Goal: Task Accomplishment & Management: Use online tool/utility

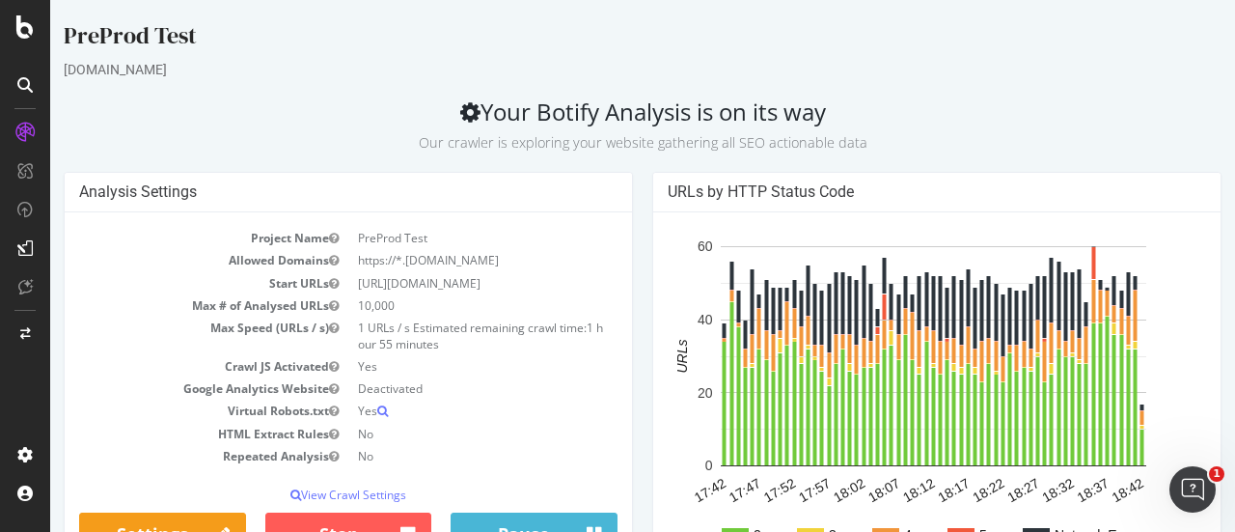
click at [701, 127] on p "Our crawler is exploring your website gathering all SEO actionable data" at bounding box center [643, 138] width 1158 height 27
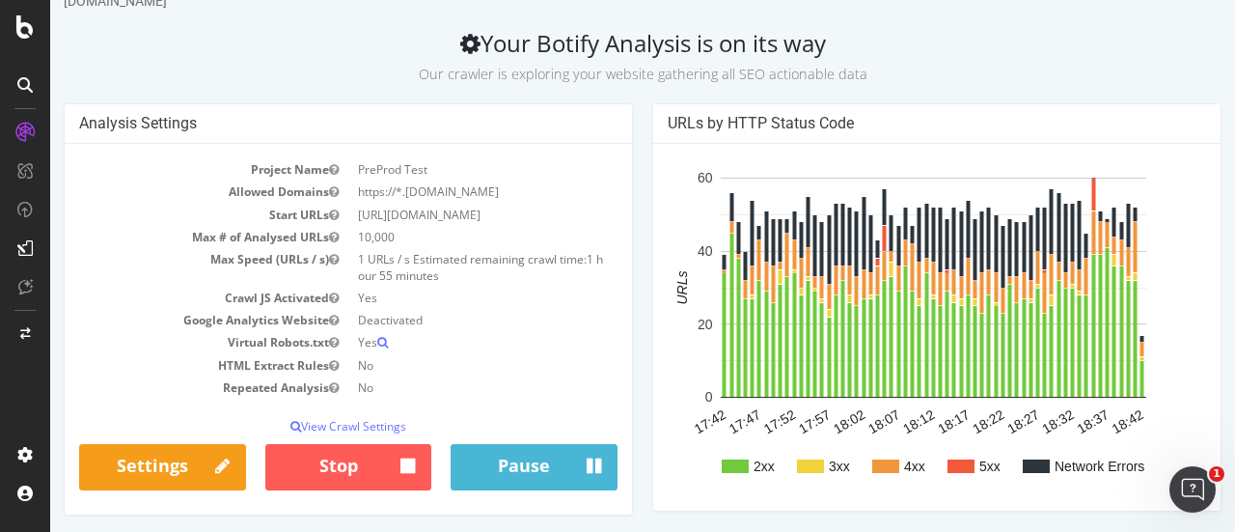
scroll to position [96, 0]
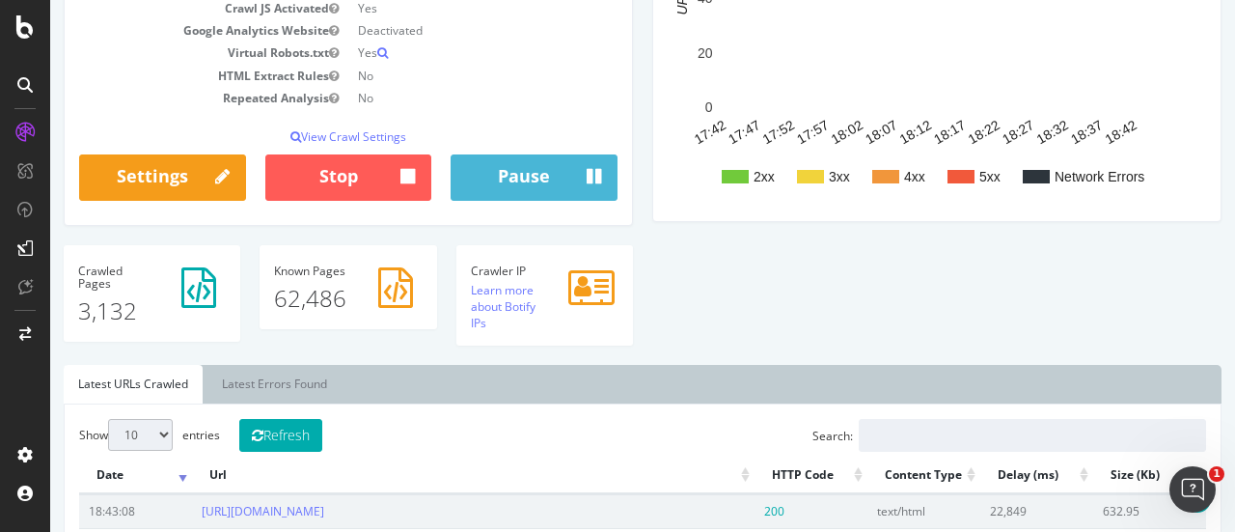
scroll to position [193, 0]
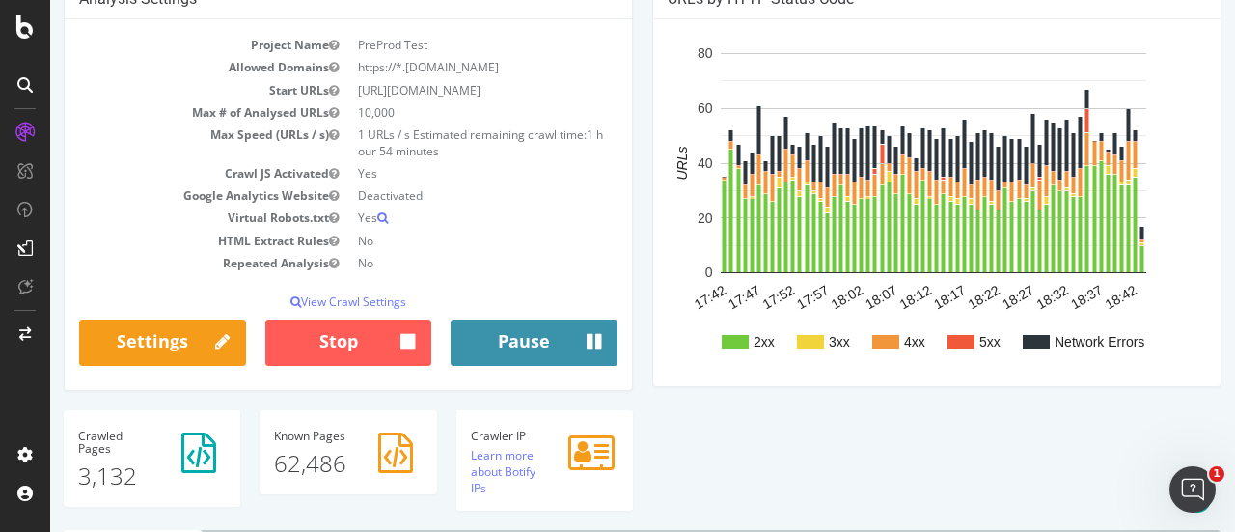
click at [501, 341] on button "Pause" at bounding box center [534, 342] width 167 height 46
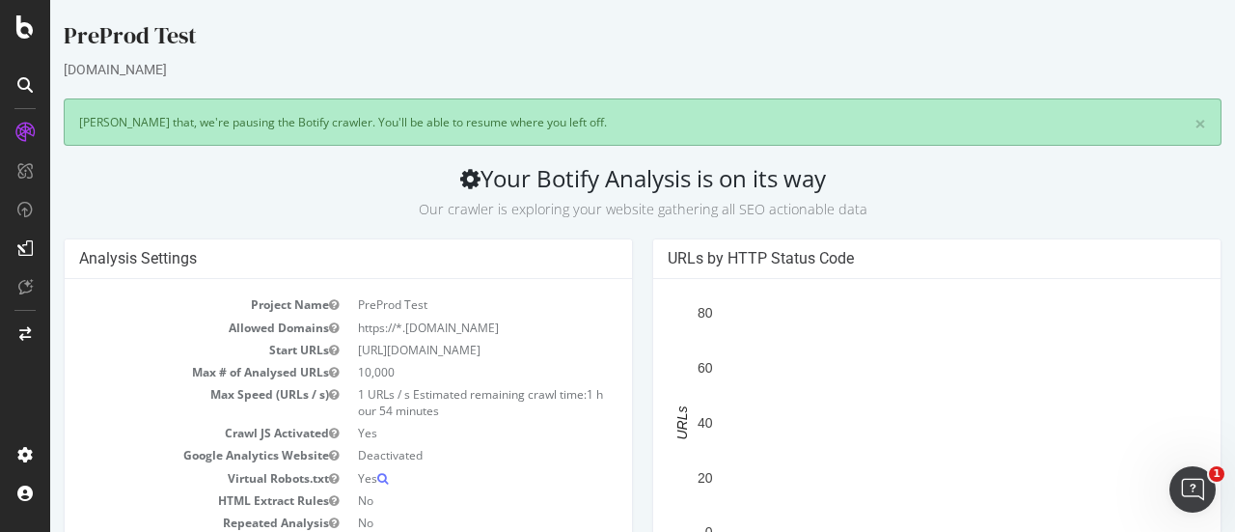
scroll to position [135, 0]
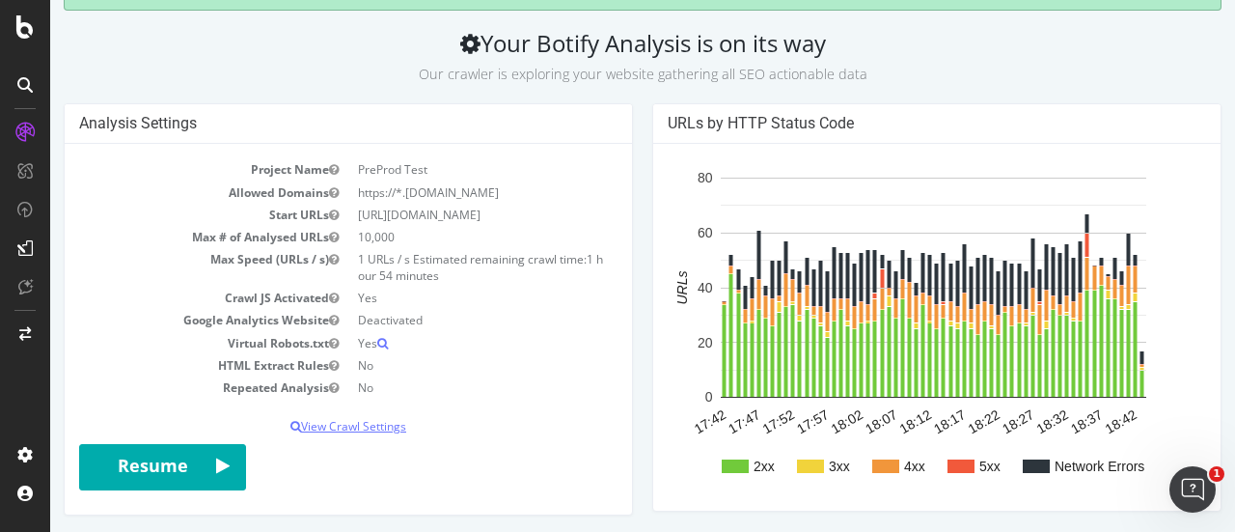
click at [392, 424] on p "View Crawl Settings" at bounding box center [348, 426] width 538 height 16
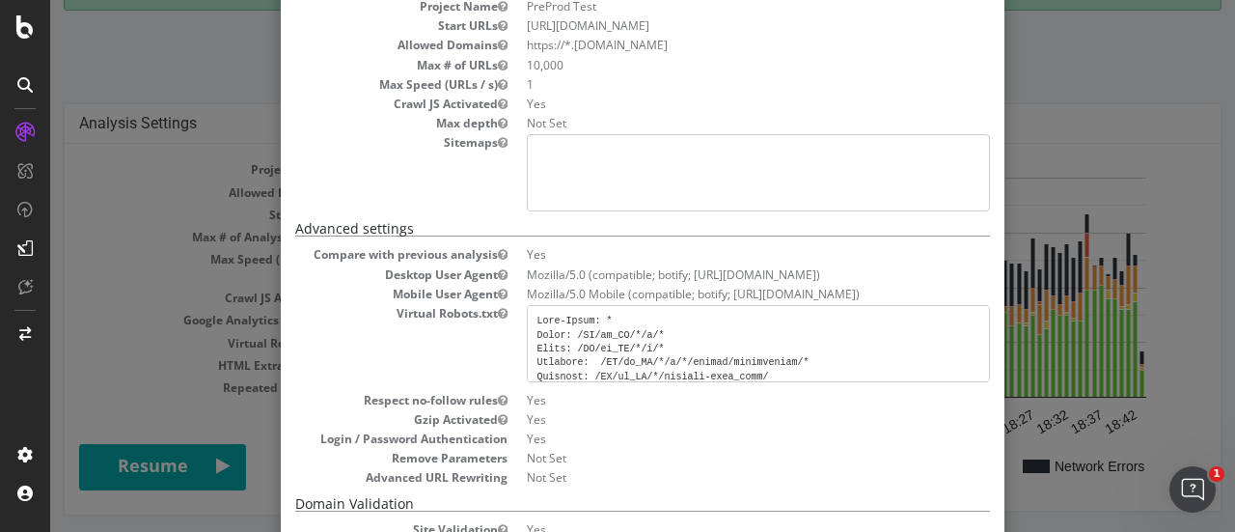
scroll to position [289, 0]
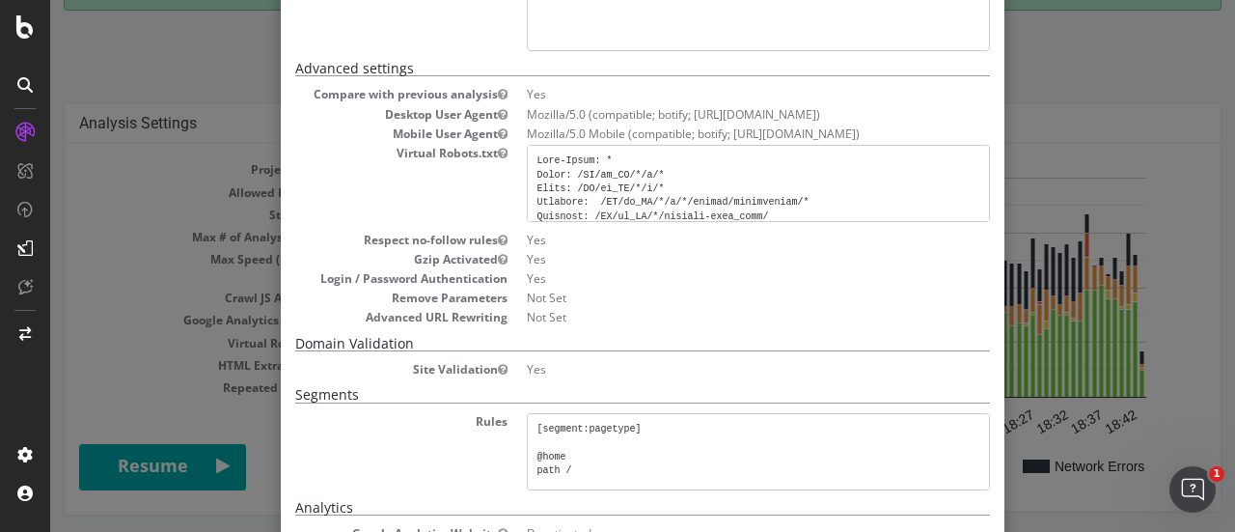
click at [600, 164] on pre at bounding box center [758, 183] width 463 height 77
click at [594, 178] on pre at bounding box center [758, 183] width 463 height 77
click at [633, 186] on pre at bounding box center [758, 183] width 463 height 77
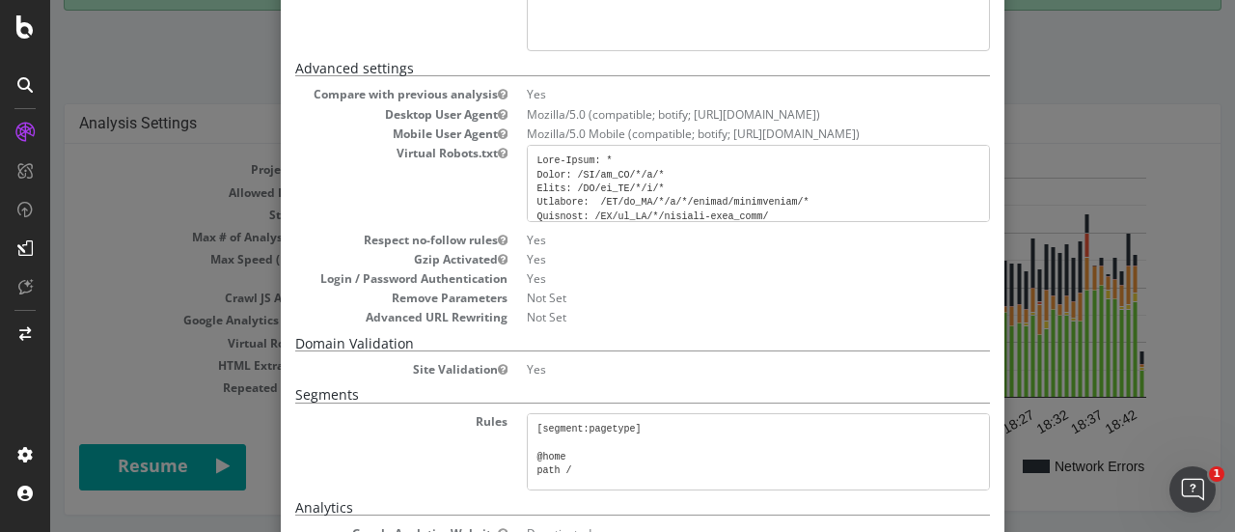
click at [670, 180] on pre at bounding box center [758, 183] width 463 height 77
click at [619, 170] on pre at bounding box center [758, 183] width 463 height 77
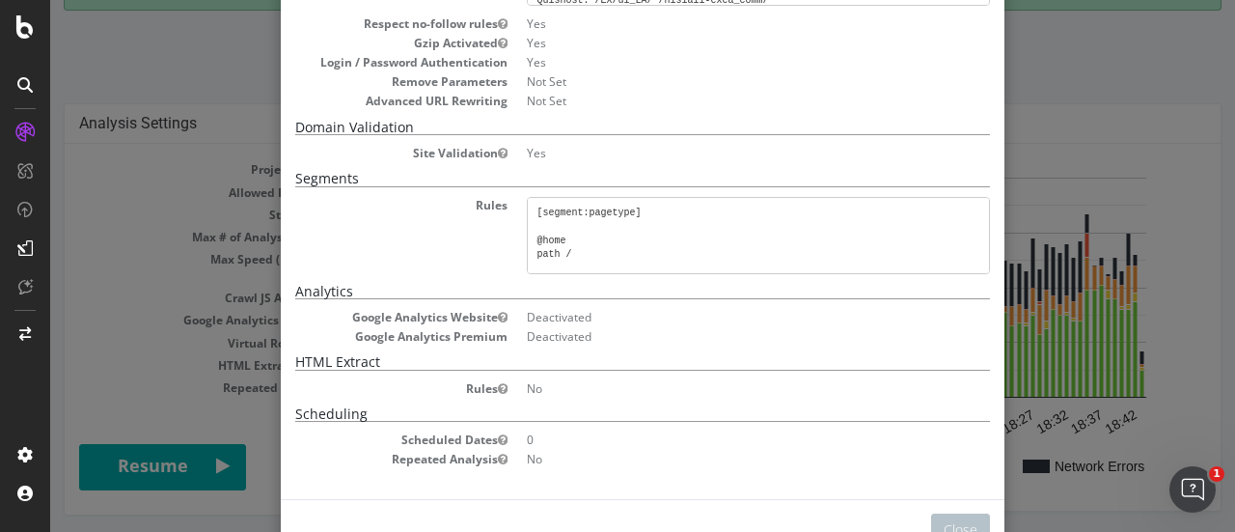
scroll to position [560, 0]
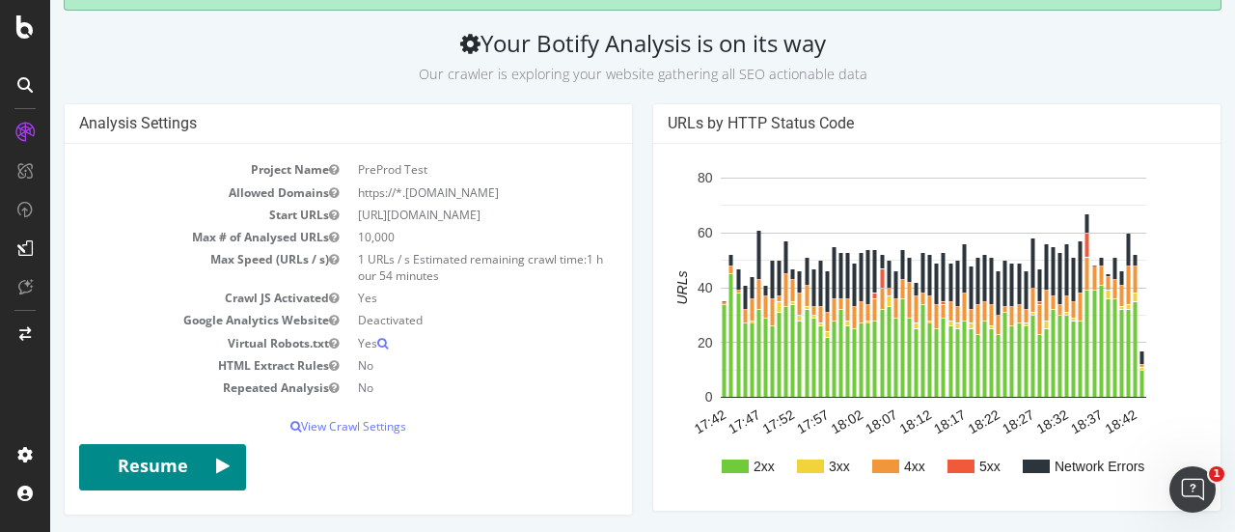
click at [170, 477] on button "Resume" at bounding box center [162, 467] width 167 height 46
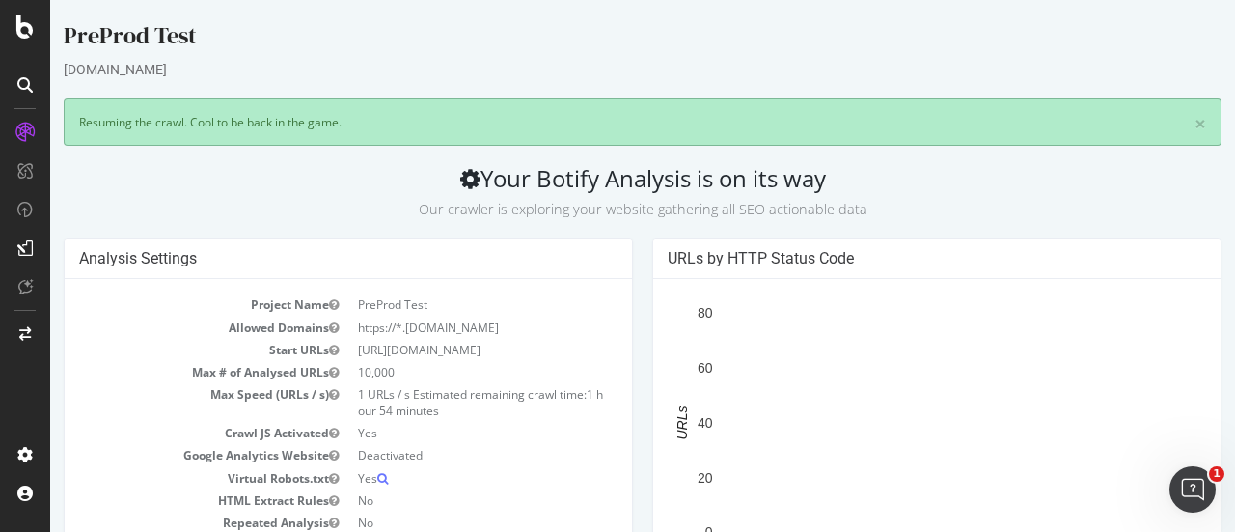
scroll to position [135, 0]
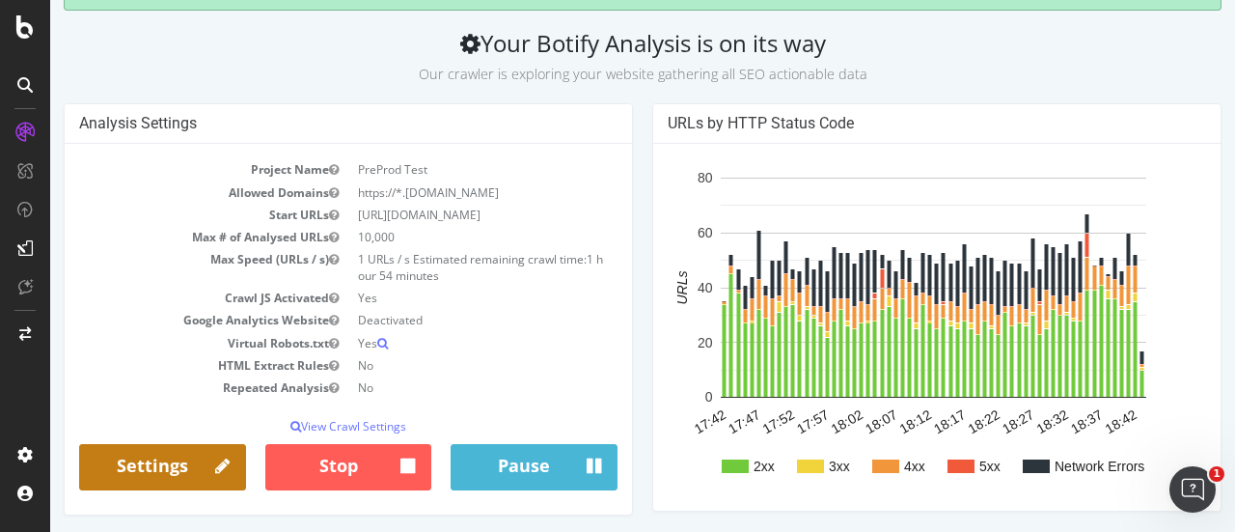
click at [181, 473] on link "Settings" at bounding box center [162, 467] width 167 height 46
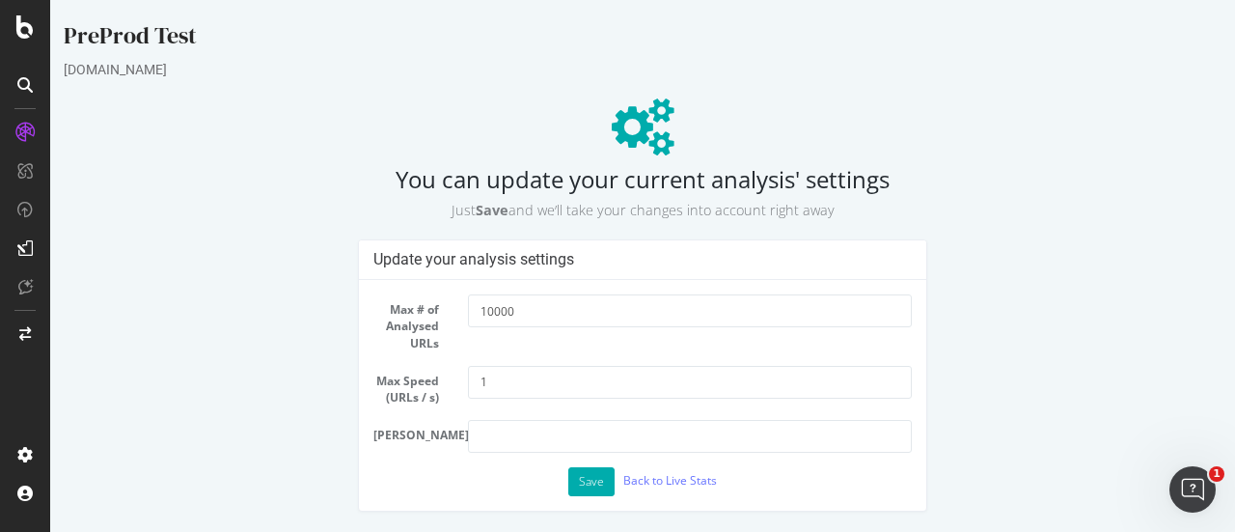
scroll to position [0, 0]
click at [687, 485] on link "Back to Live Stats" at bounding box center [670, 480] width 94 height 16
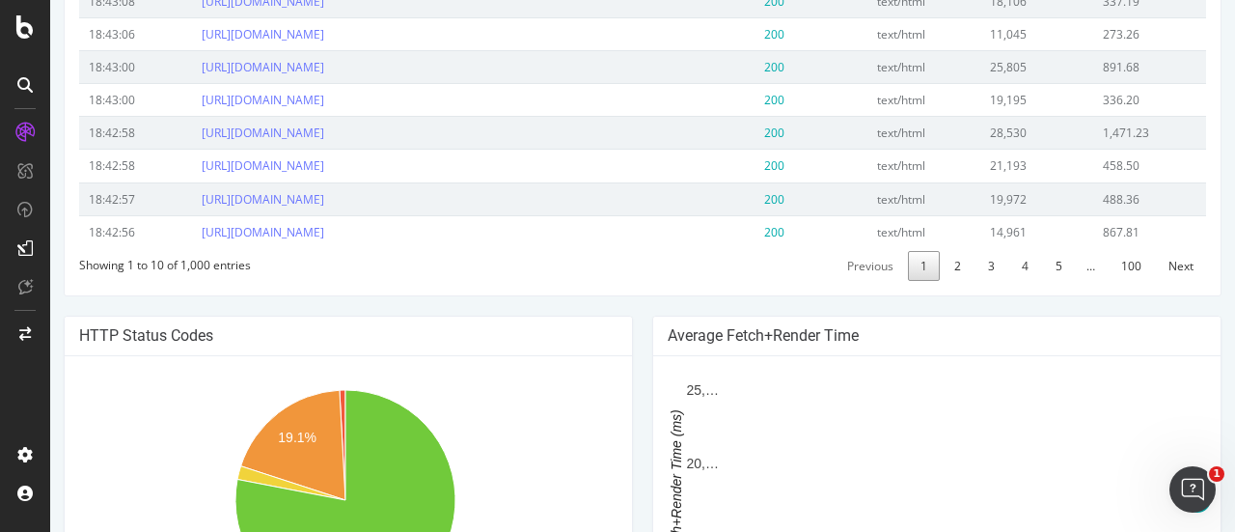
scroll to position [937, 0]
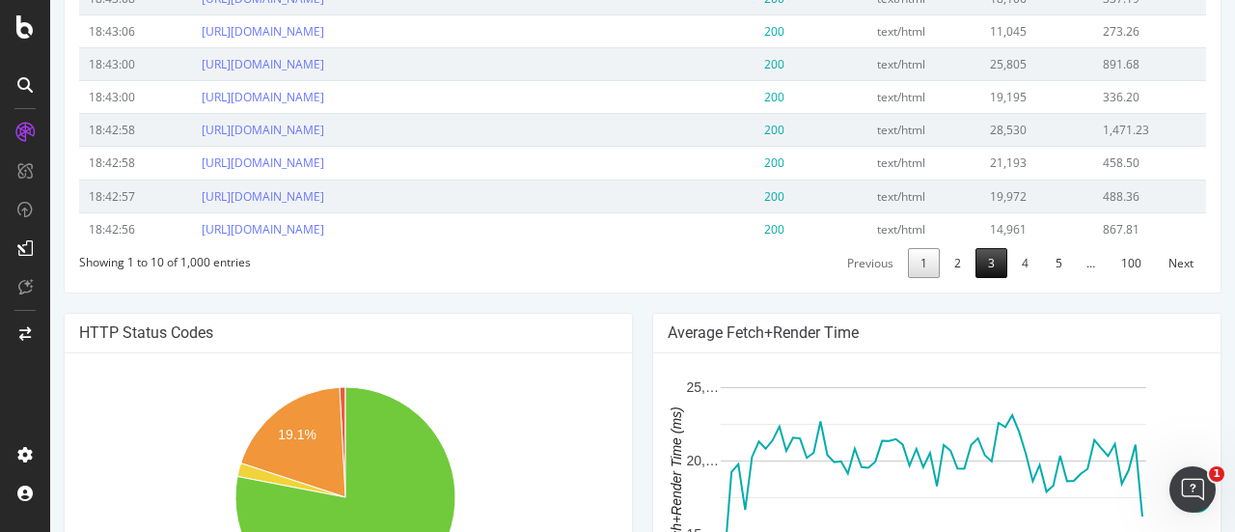
click at [975, 278] on link "3" at bounding box center [991, 263] width 32 height 30
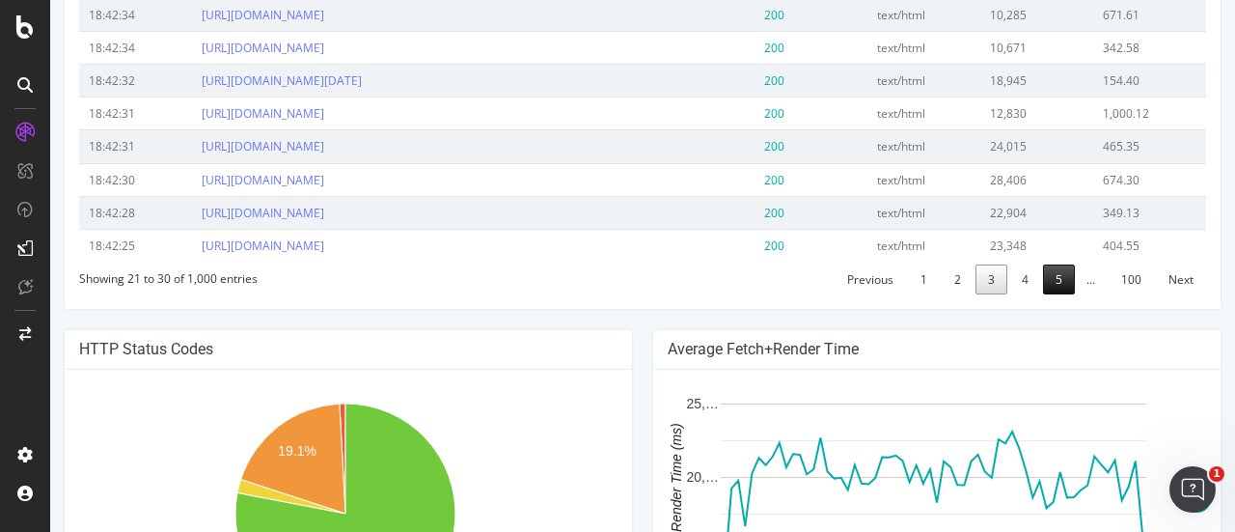
click at [1045, 294] on link "5" at bounding box center [1059, 279] width 32 height 30
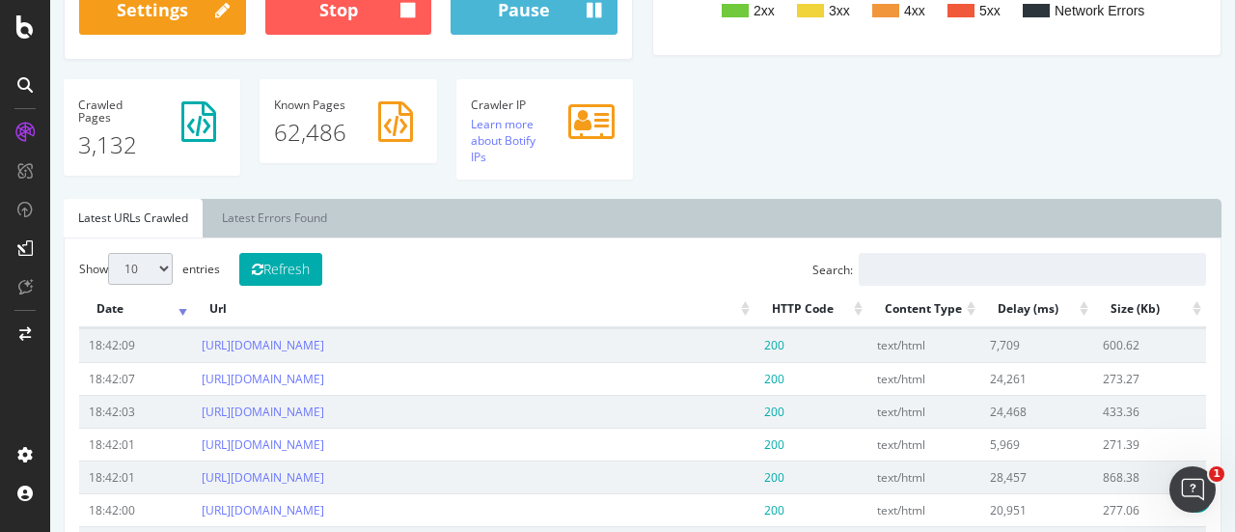
scroll to position [0, 0]
